Goal: Transaction & Acquisition: Obtain resource

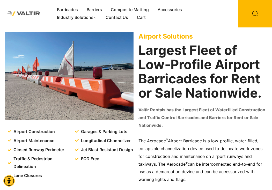
scroll to position [52, 0]
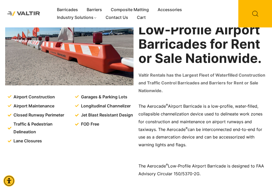
click at [32, 98] on span "Airport Construction" at bounding box center [33, 97] width 43 height 8
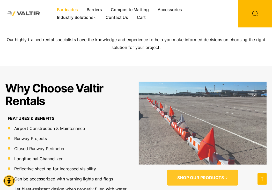
scroll to position [337, 0]
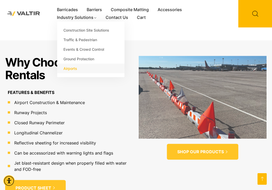
click at [75, 69] on link "Airports" at bounding box center [90, 69] width 67 height 10
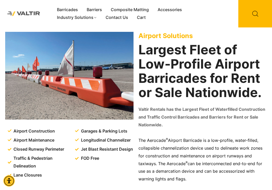
scroll to position [52, 0]
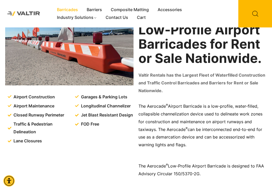
click at [59, 10] on link "Barricades" at bounding box center [68, 10] width 30 height 8
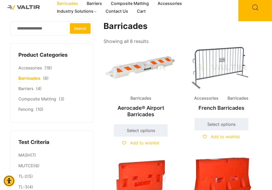
scroll to position [4, 0]
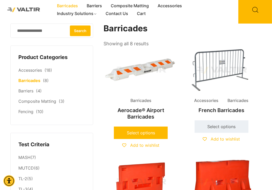
click at [135, 131] on link "Select options" at bounding box center [141, 133] width 54 height 12
